Goal: Task Accomplishment & Management: Manage account settings

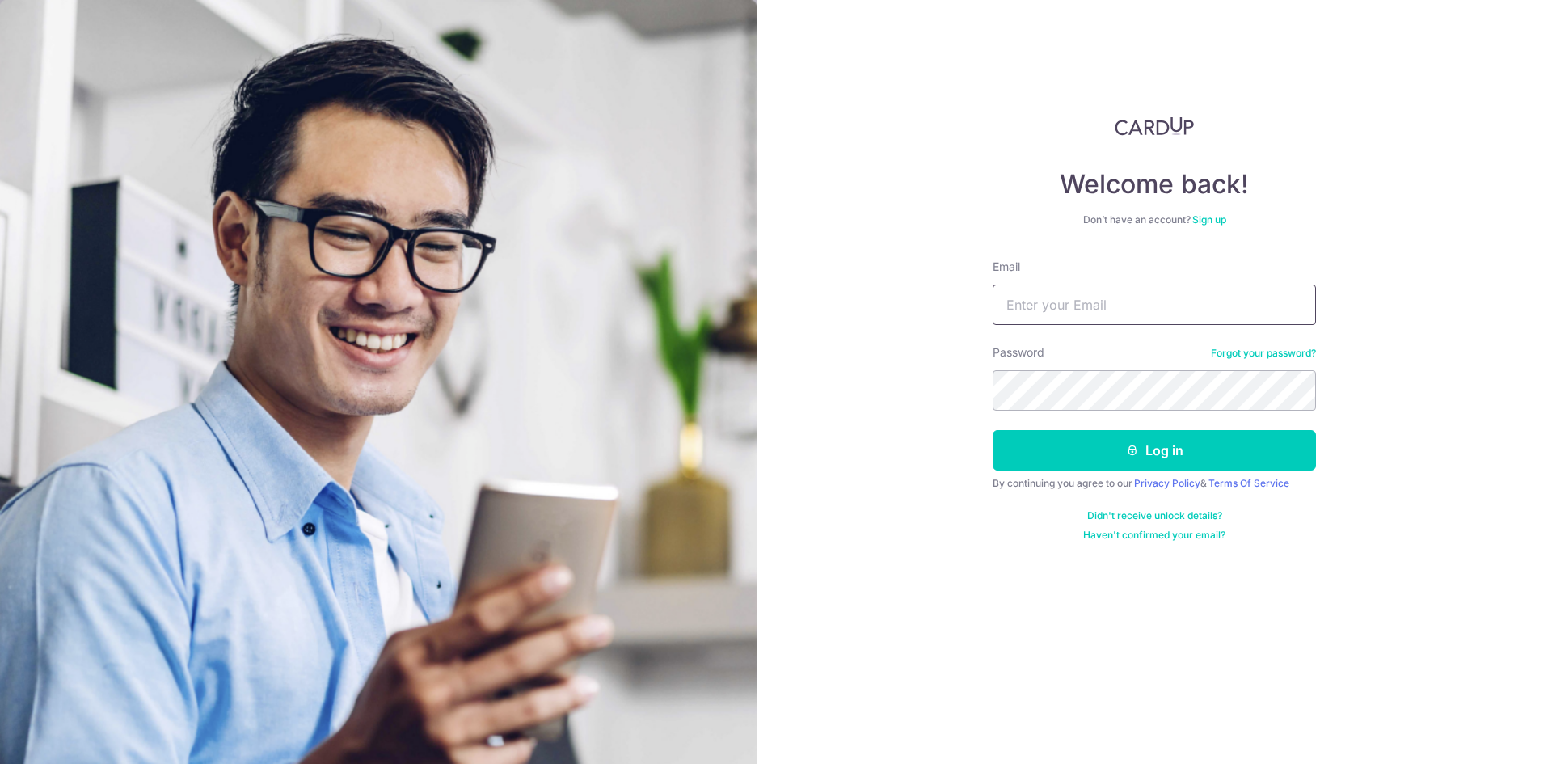
click at [1045, 319] on input "Email" at bounding box center [1154, 305] width 323 height 40
type input "[EMAIL_ADDRESS][DOMAIN_NAME]"
click at [993, 430] on button "Log in" at bounding box center [1154, 450] width 323 height 40
